Goal: Transaction & Acquisition: Obtain resource

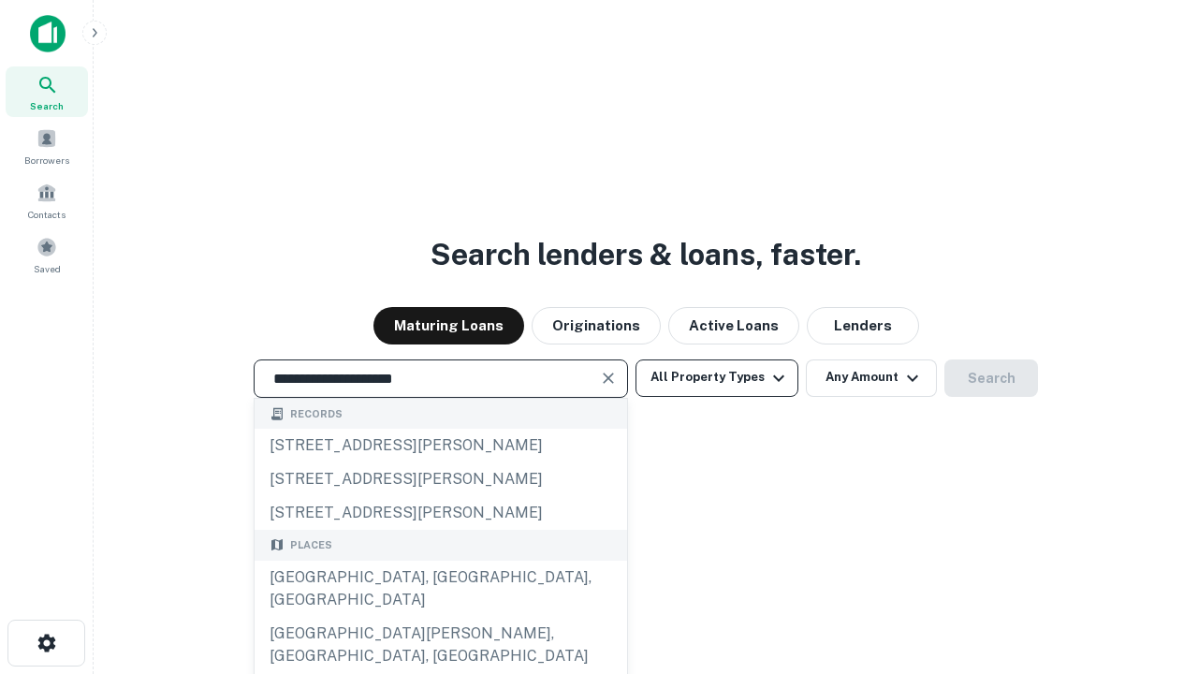
click at [440, 617] on div "[GEOGRAPHIC_DATA], [GEOGRAPHIC_DATA], [GEOGRAPHIC_DATA]" at bounding box center [441, 588] width 372 height 56
click at [717, 377] on button "All Property Types" at bounding box center [716, 377] width 163 height 37
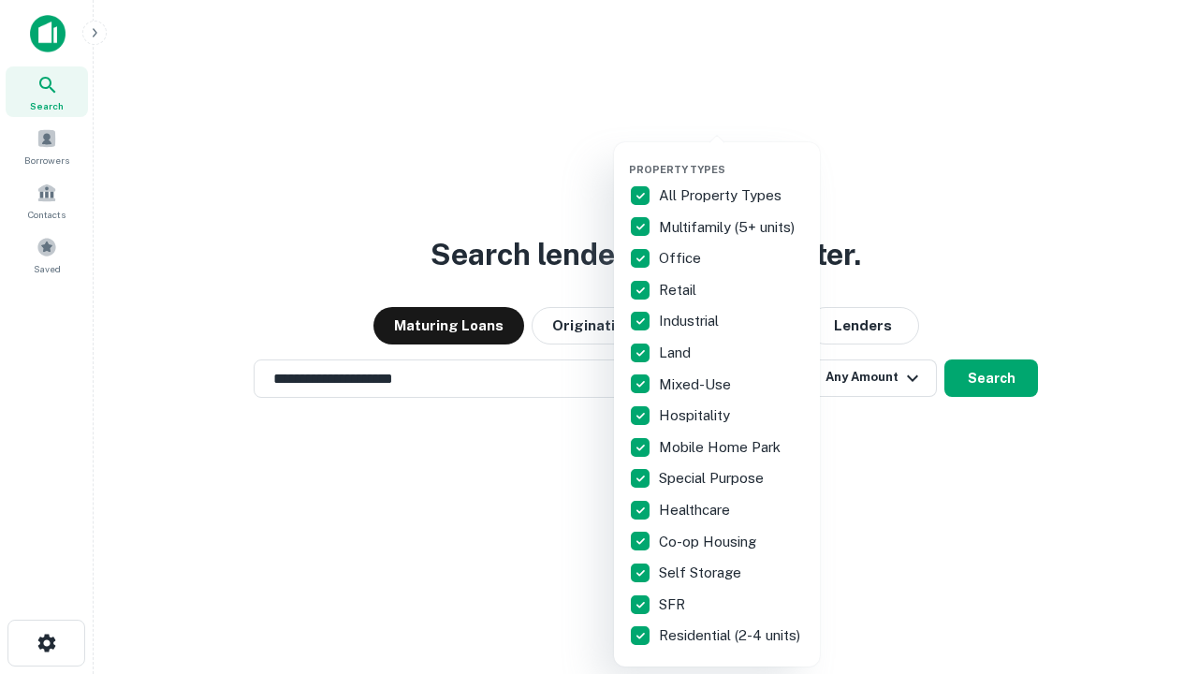
type input "**********"
click at [732, 157] on button "button" at bounding box center [732, 157] width 206 height 1
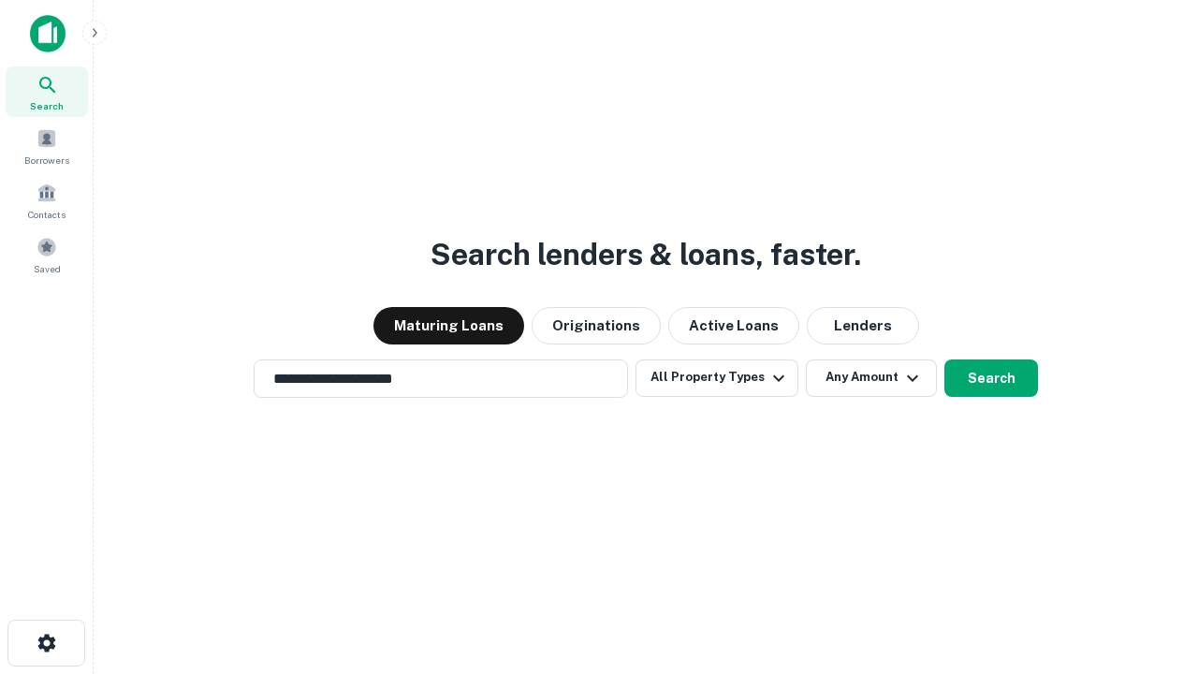
scroll to position [29, 0]
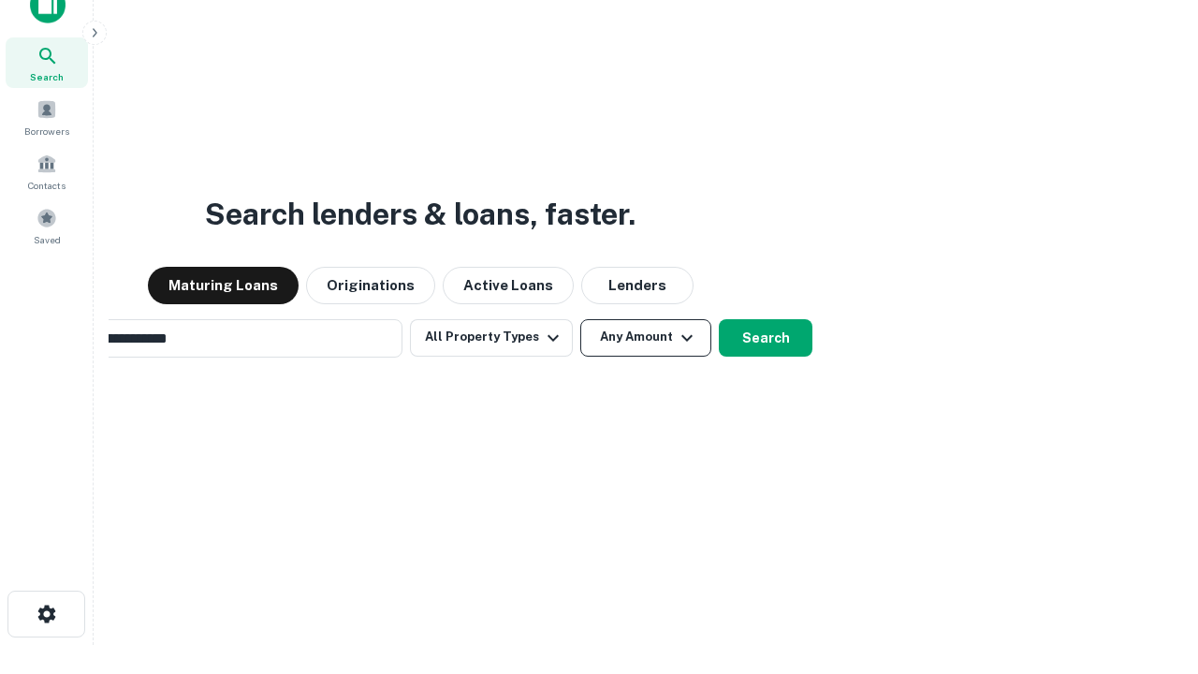
click at [580, 319] on button "Any Amount" at bounding box center [645, 337] width 131 height 37
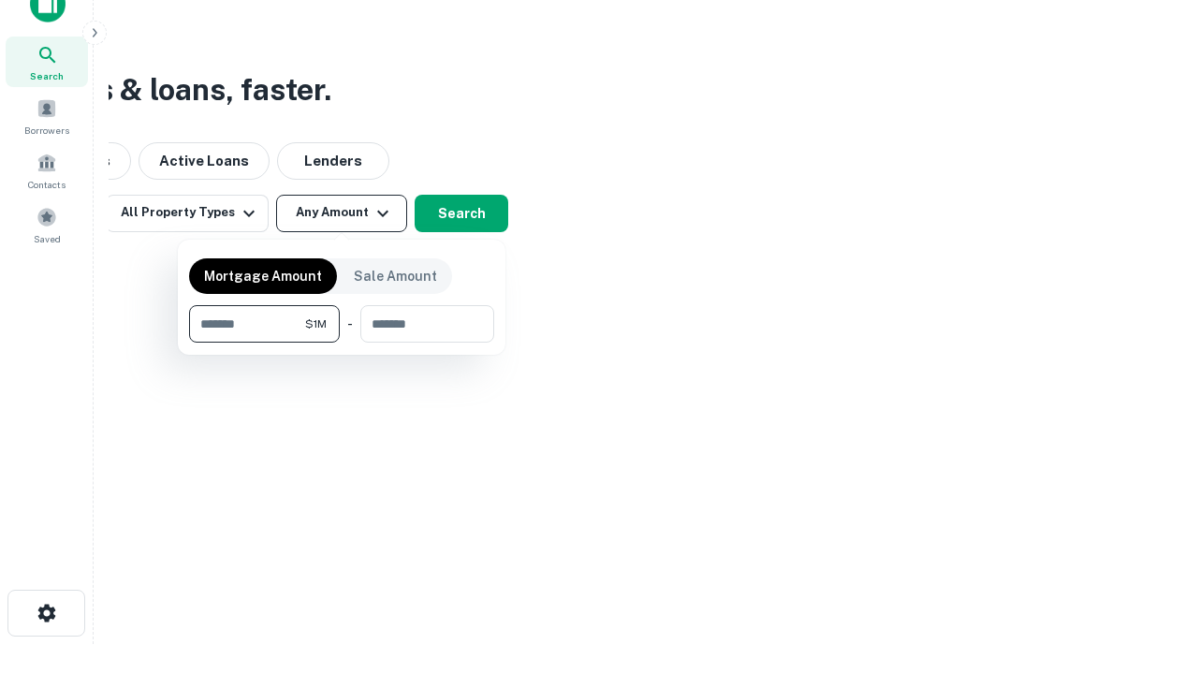
type input "*******"
click at [342, 342] on button "button" at bounding box center [341, 342] width 305 height 1
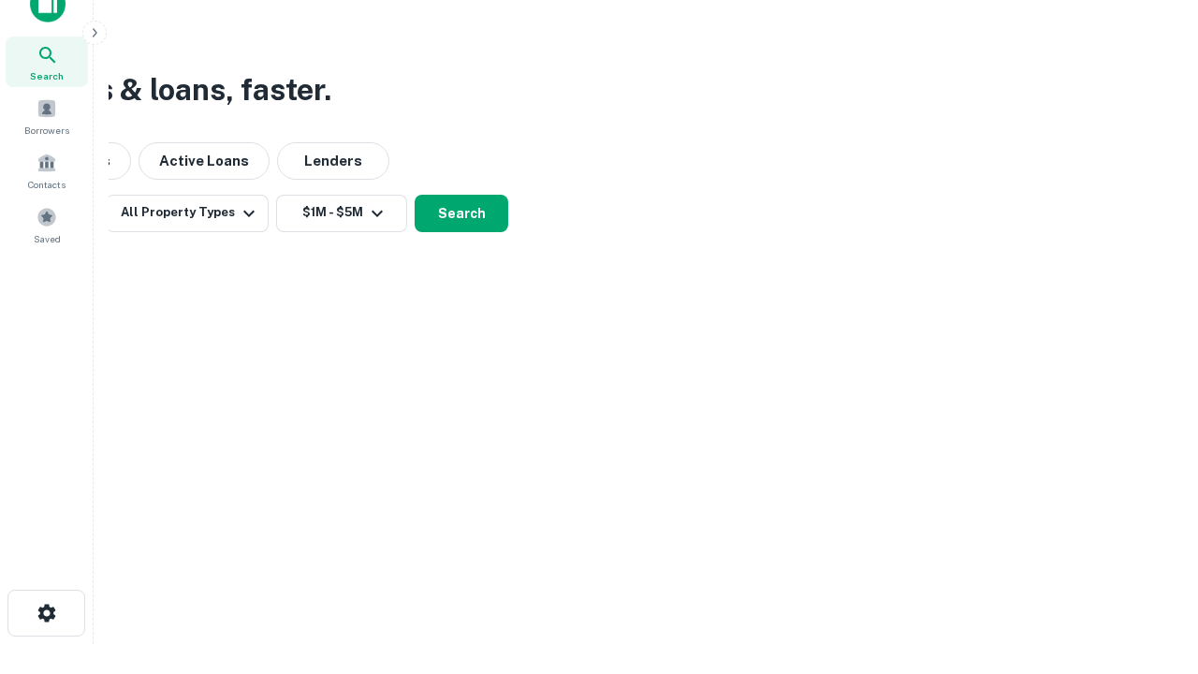
scroll to position [11, 345]
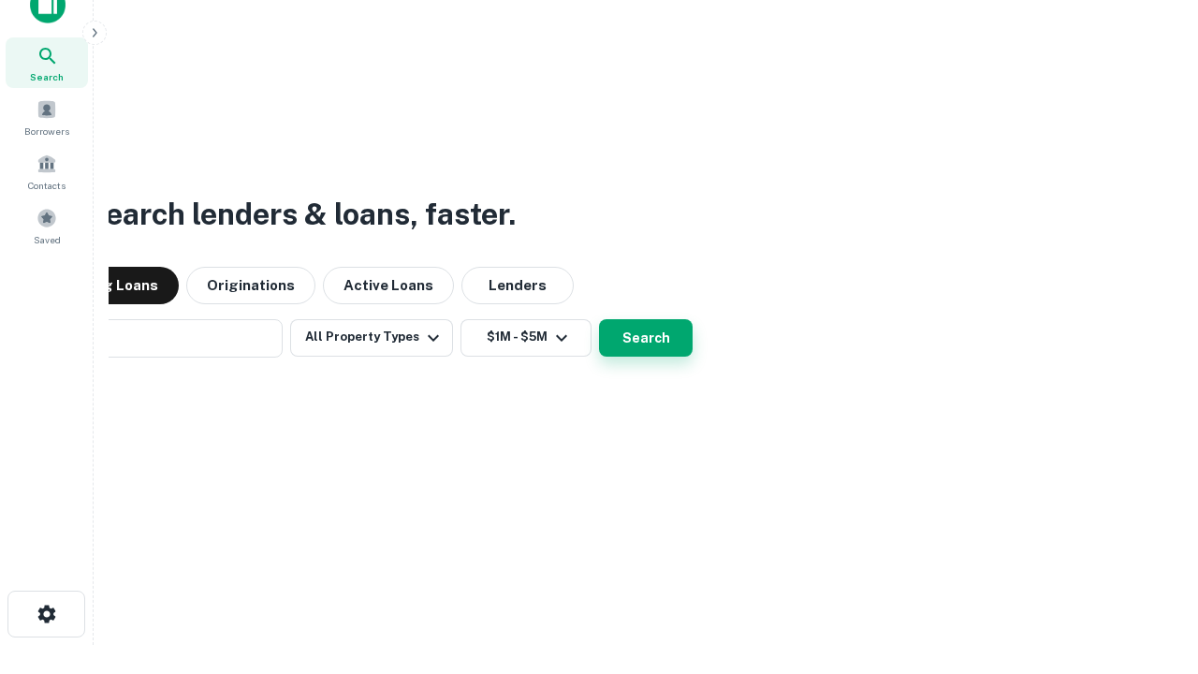
click at [599, 319] on button "Search" at bounding box center [646, 337] width 94 height 37
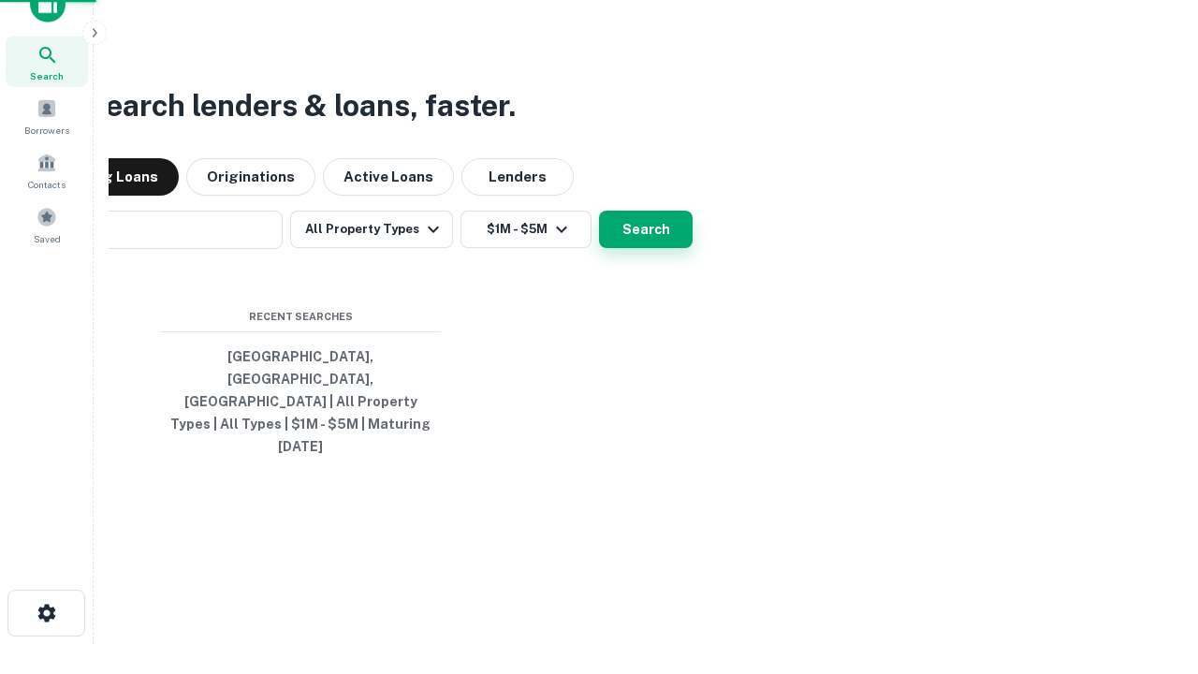
scroll to position [50, 530]
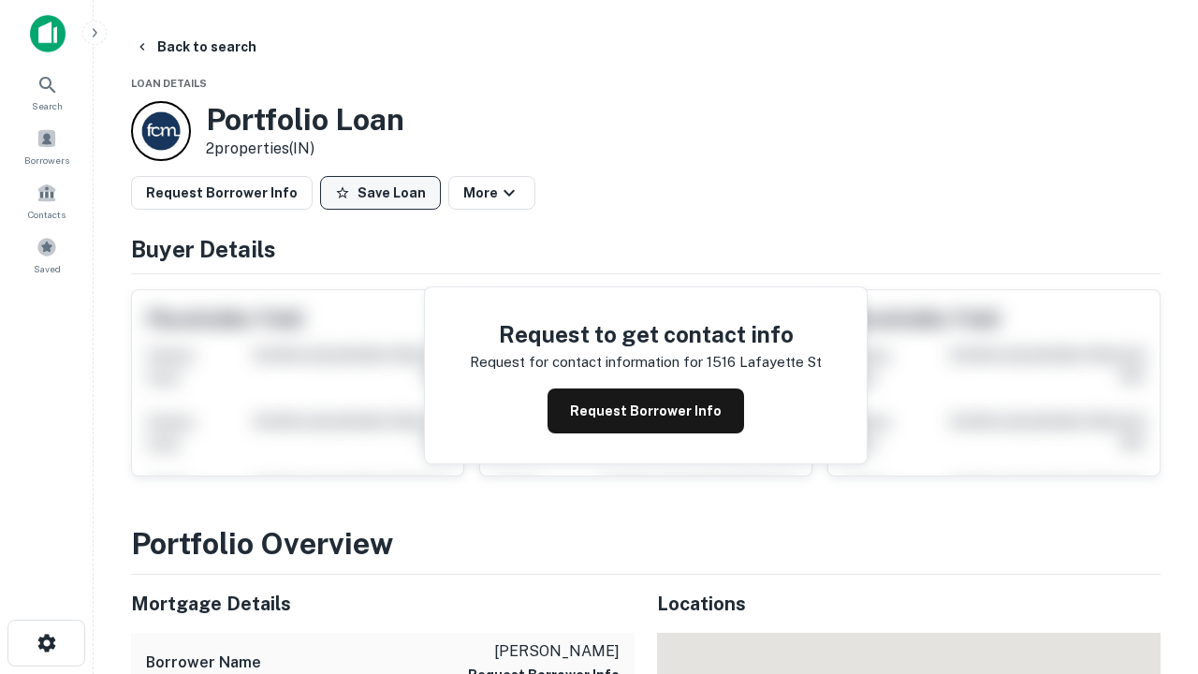
click at [380, 193] on button "Save Loan" at bounding box center [380, 193] width 121 height 34
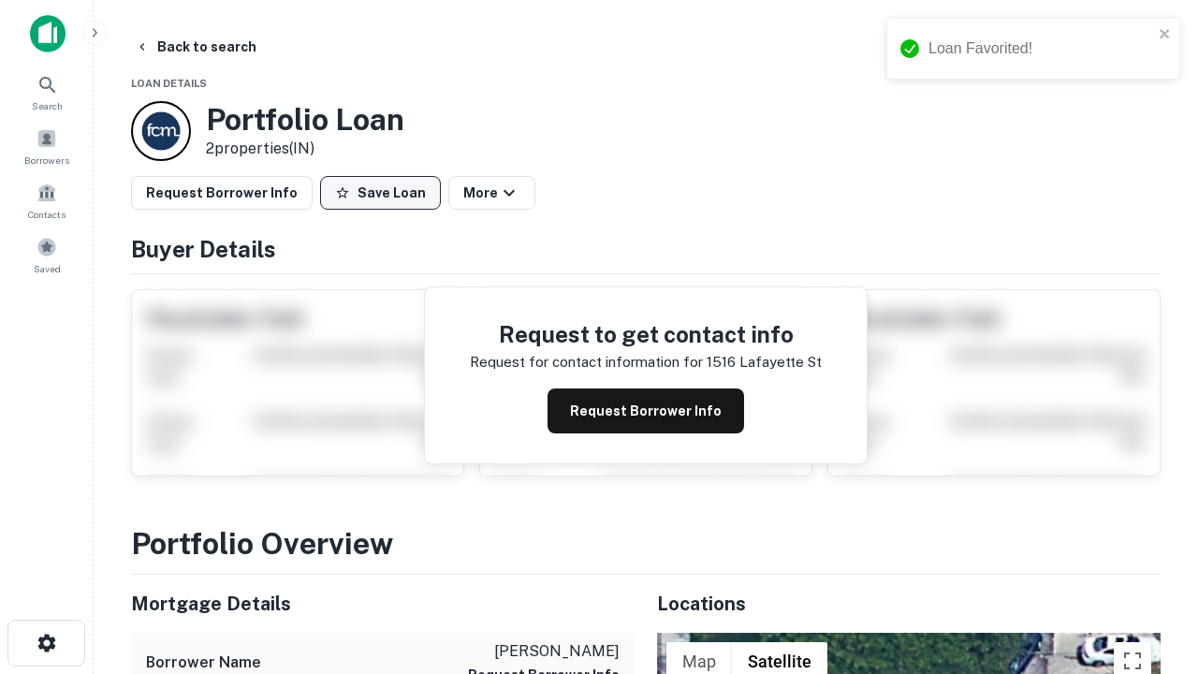
click at [385, 193] on button "Save Loan" at bounding box center [380, 193] width 121 height 34
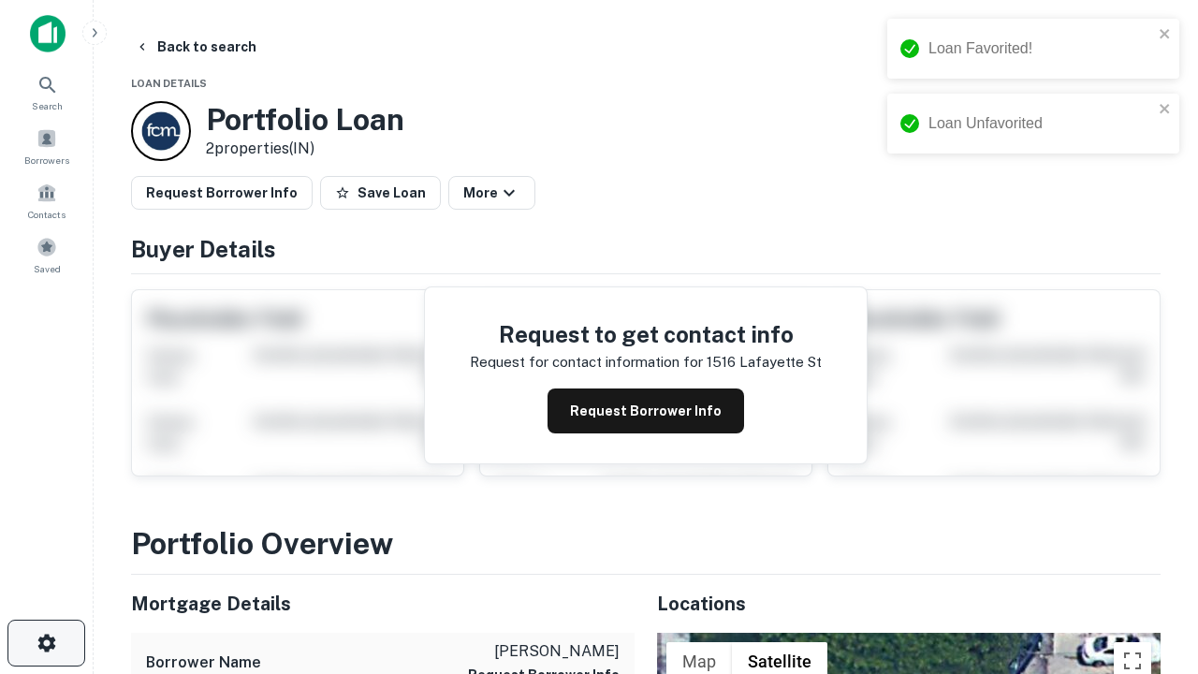
click at [46, 643] on icon "button" at bounding box center [47, 643] width 22 height 22
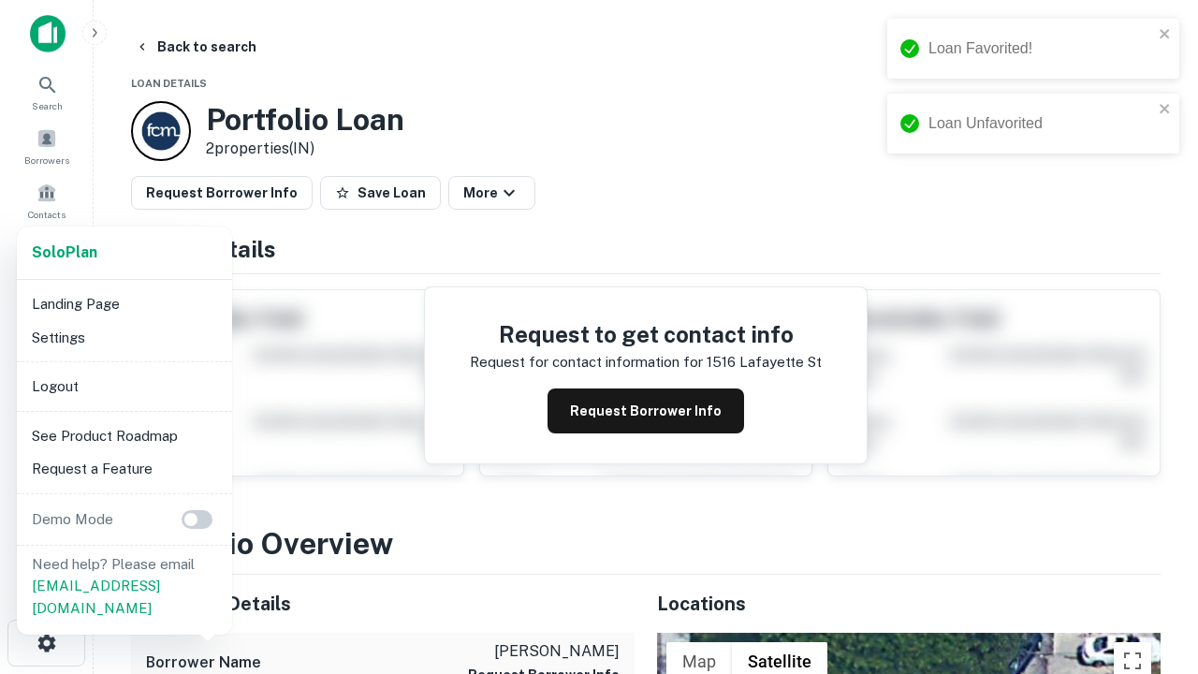
click at [124, 385] on li "Logout" at bounding box center [124, 387] width 200 height 34
